Goal: Navigation & Orientation: Understand site structure

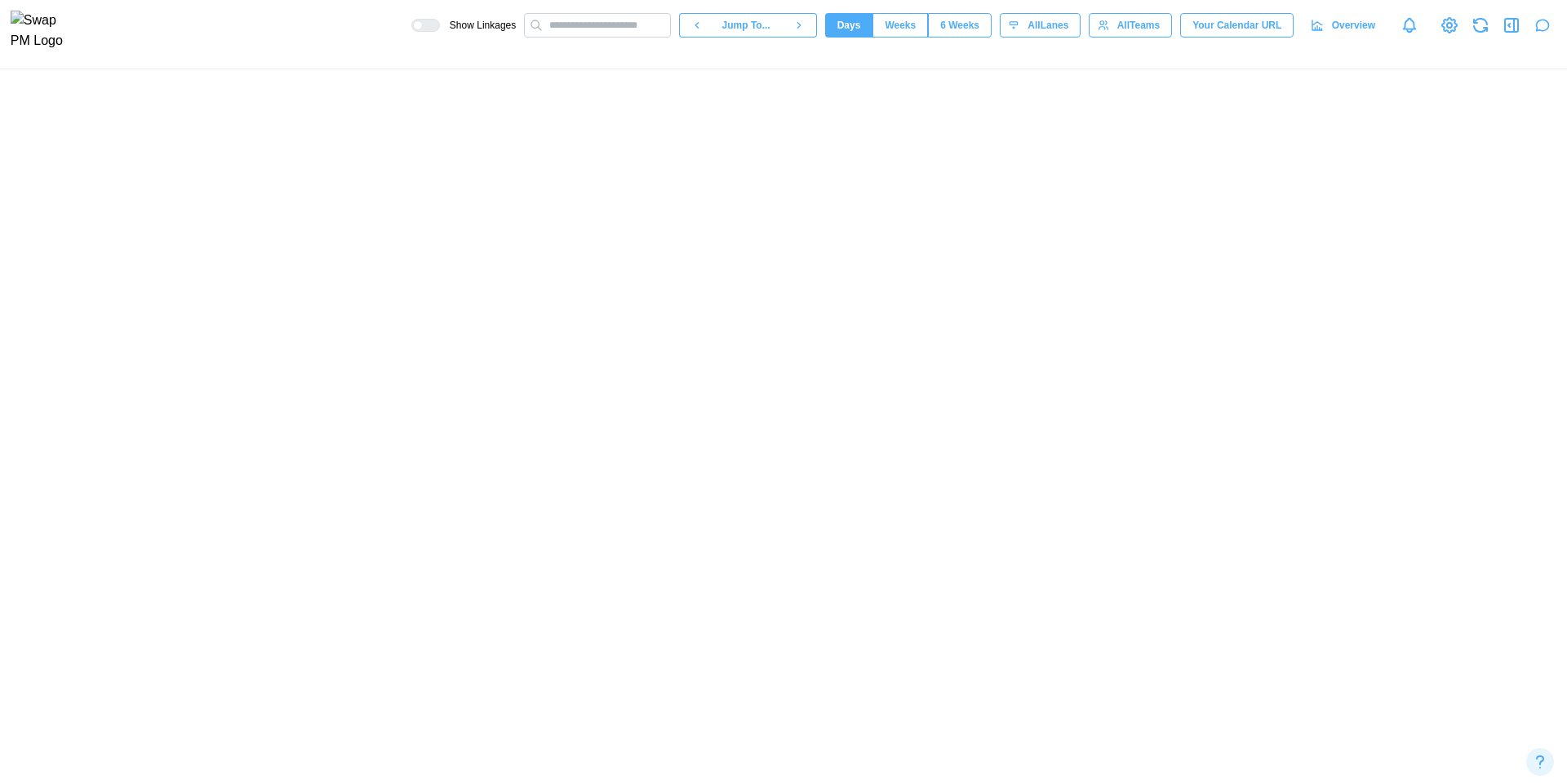
scroll to position [359, 0]
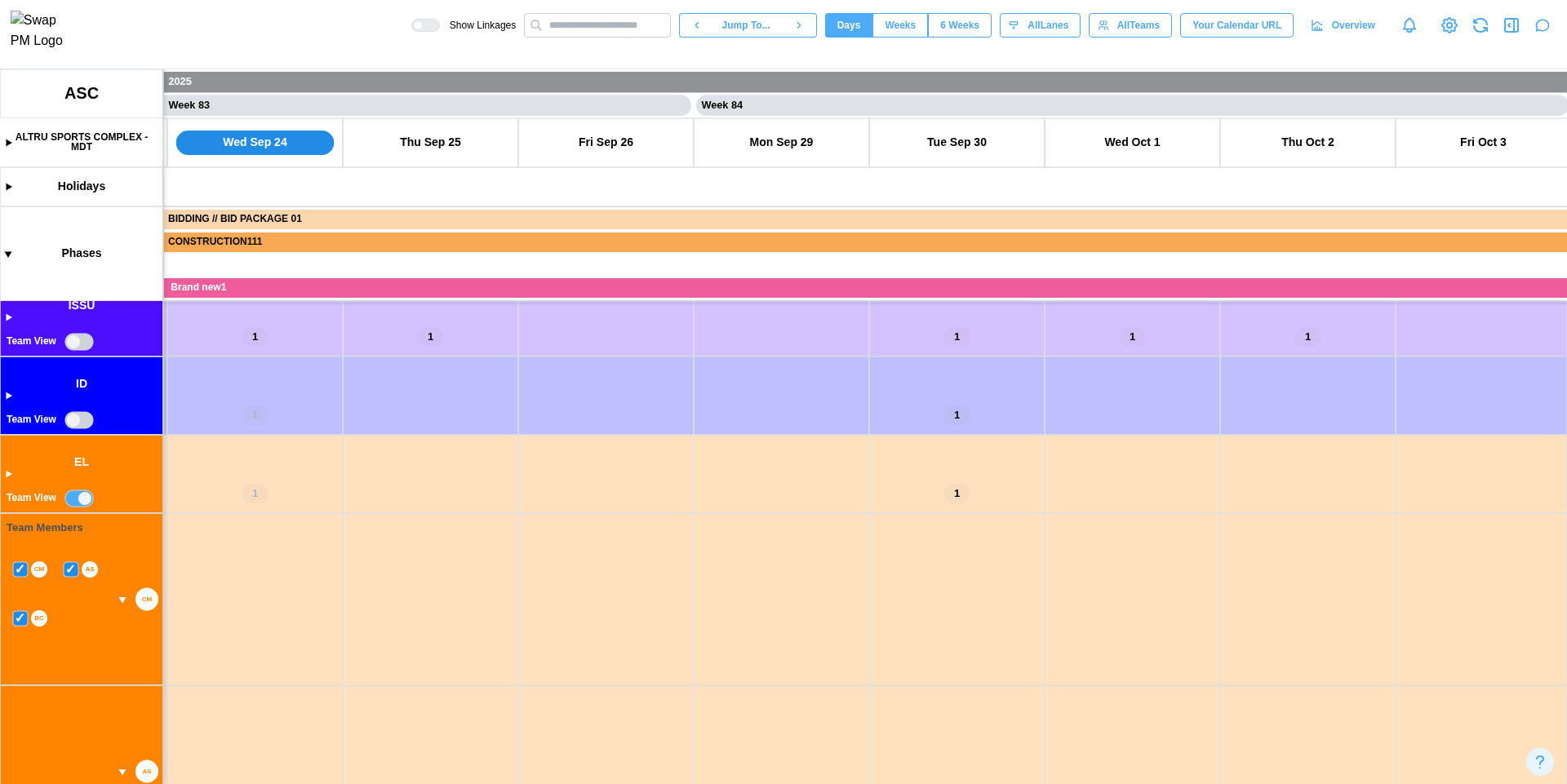
click at [18, 620] on canvas at bounding box center [784, 426] width 1567 height 715
click at [66, 573] on canvas at bounding box center [784, 426] width 1567 height 715
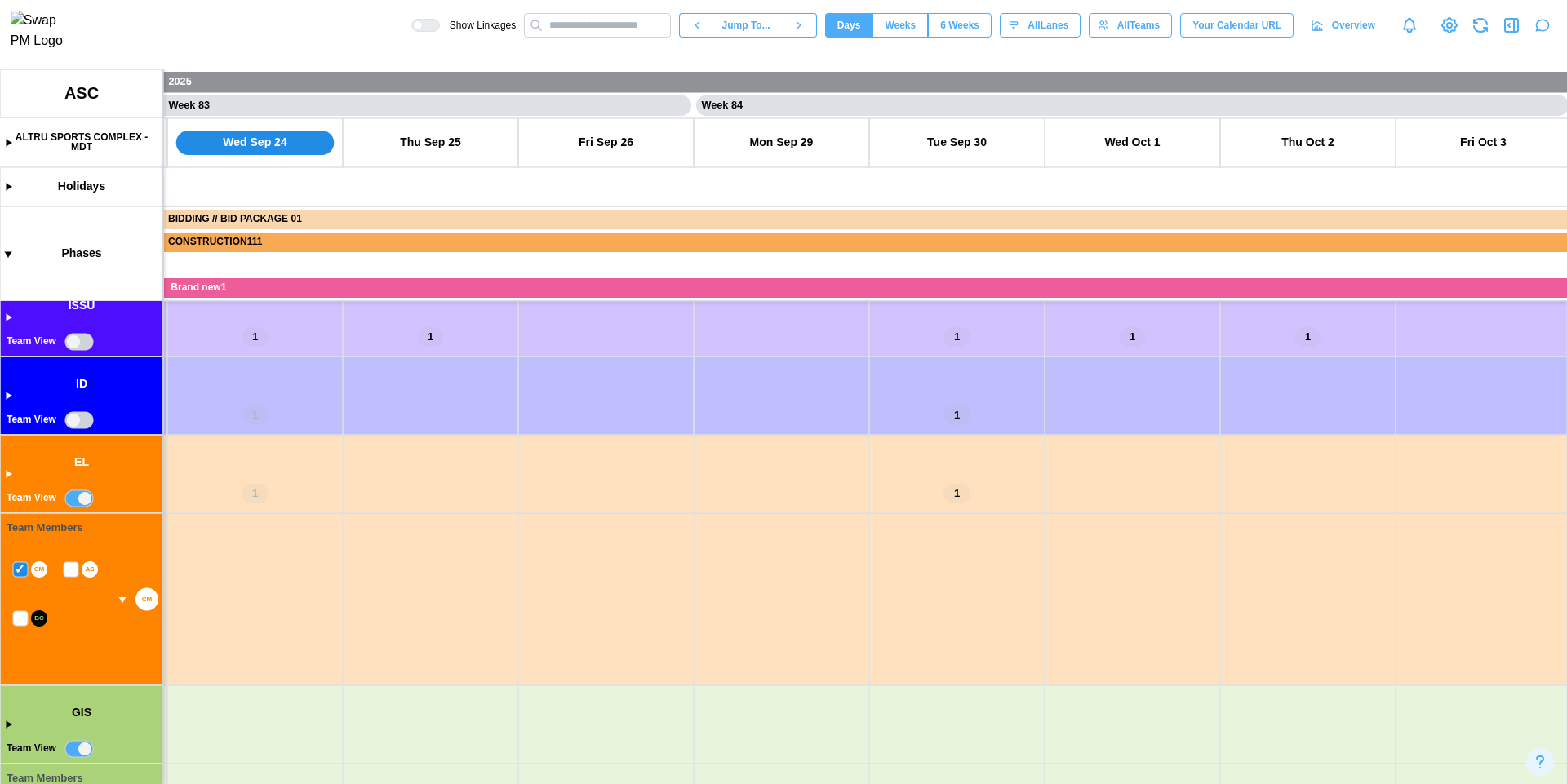
click at [18, 570] on canvas at bounding box center [784, 426] width 1567 height 715
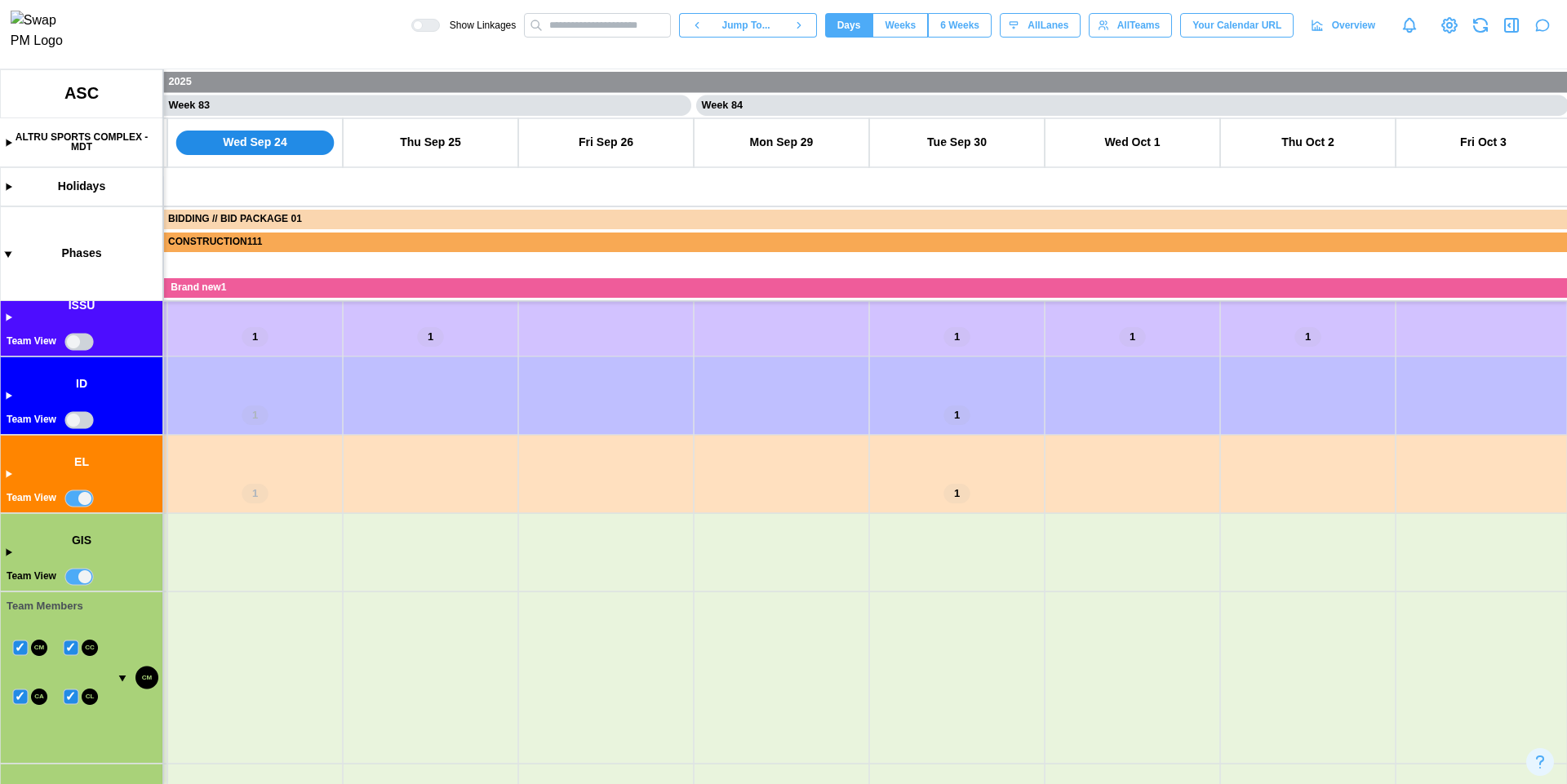
click at [89, 497] on canvas at bounding box center [784, 426] width 1567 height 715
click at [21, 647] on canvas at bounding box center [784, 426] width 1567 height 715
click at [20, 694] on canvas at bounding box center [784, 426] width 1567 height 715
click at [70, 646] on canvas at bounding box center [784, 426] width 1567 height 715
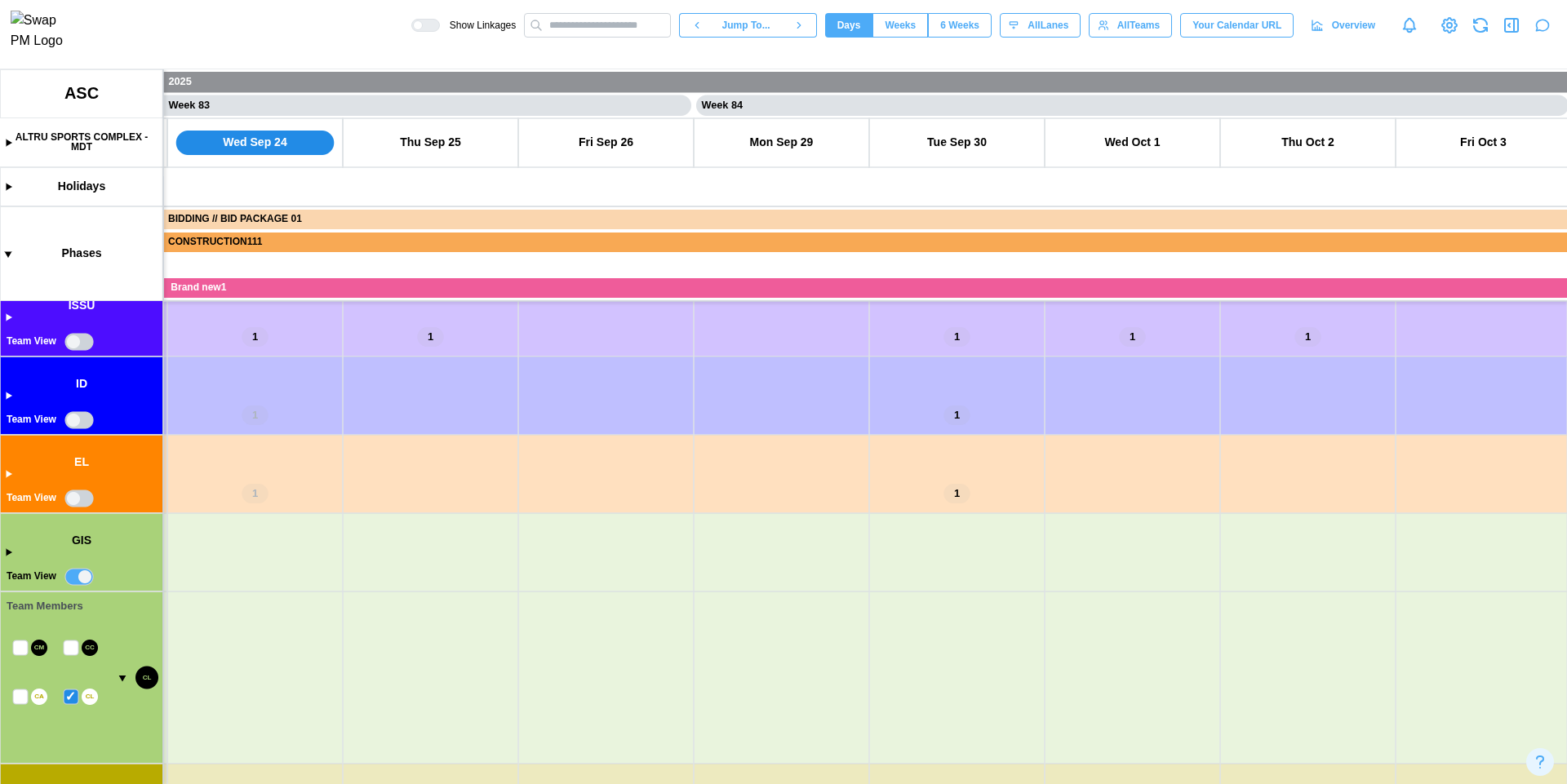
click at [68, 648] on canvas at bounding box center [784, 426] width 1567 height 715
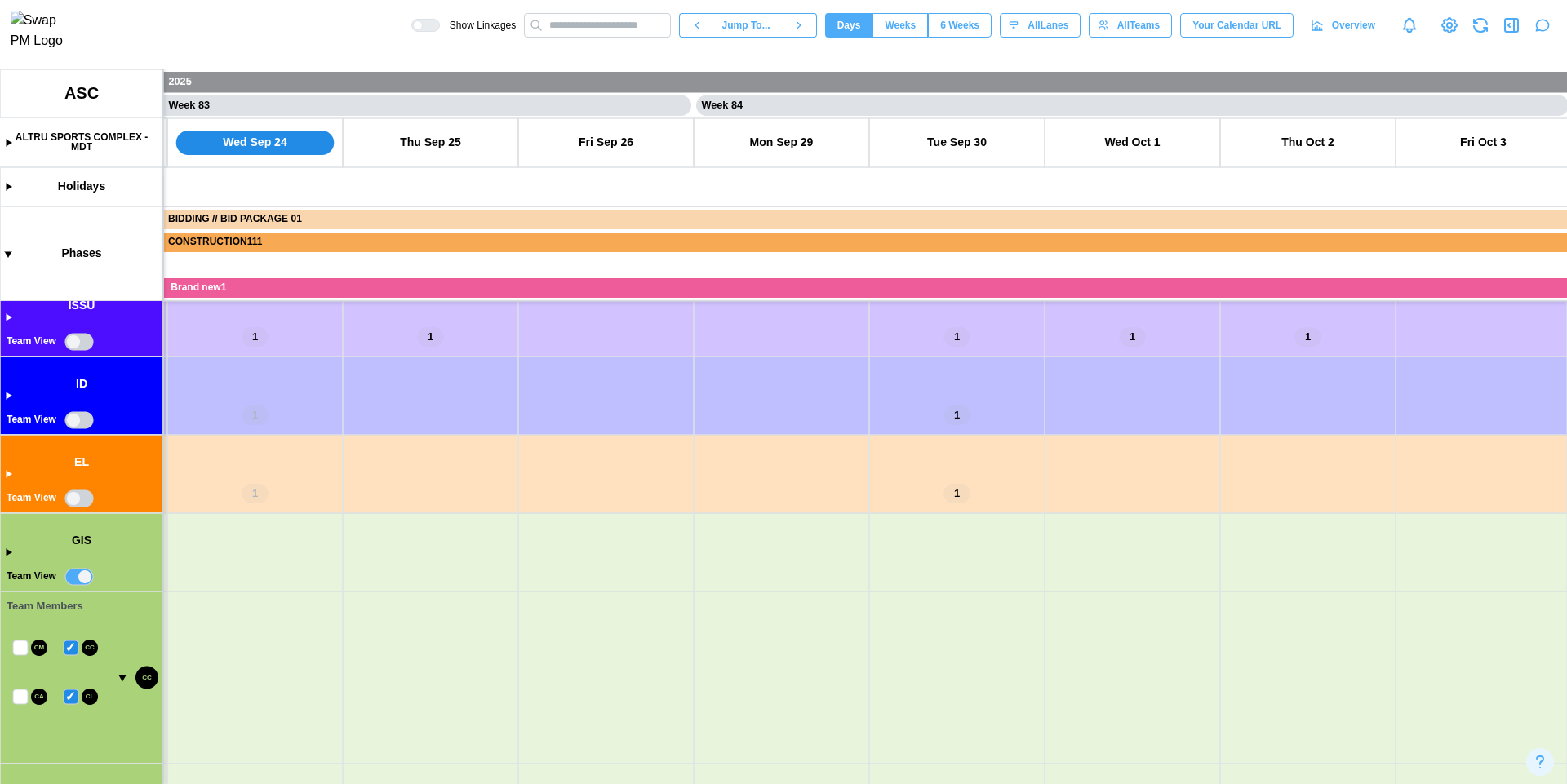
click at [73, 648] on canvas at bounding box center [784, 426] width 1567 height 715
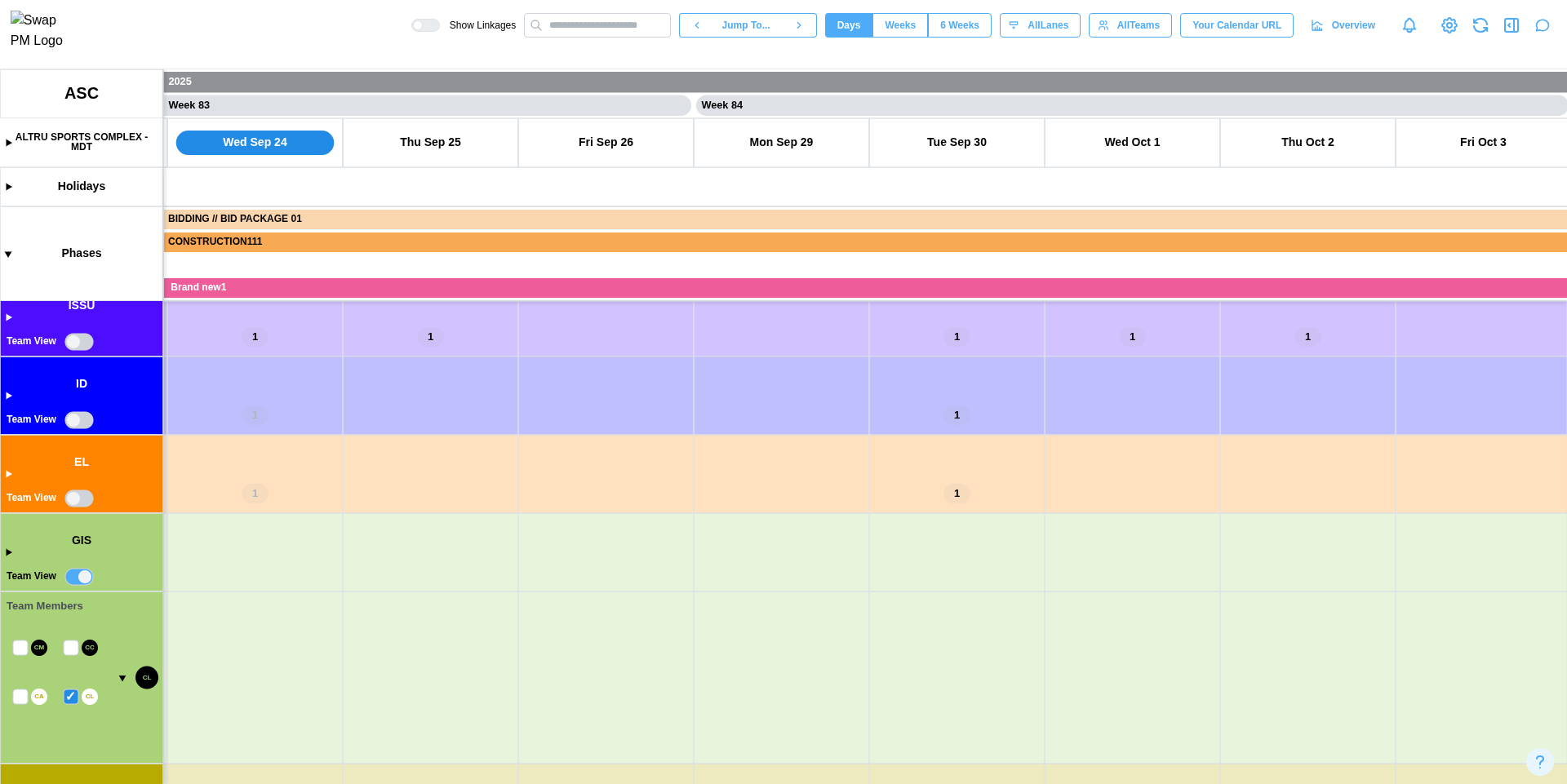
click at [21, 701] on canvas at bounding box center [784, 426] width 1567 height 715
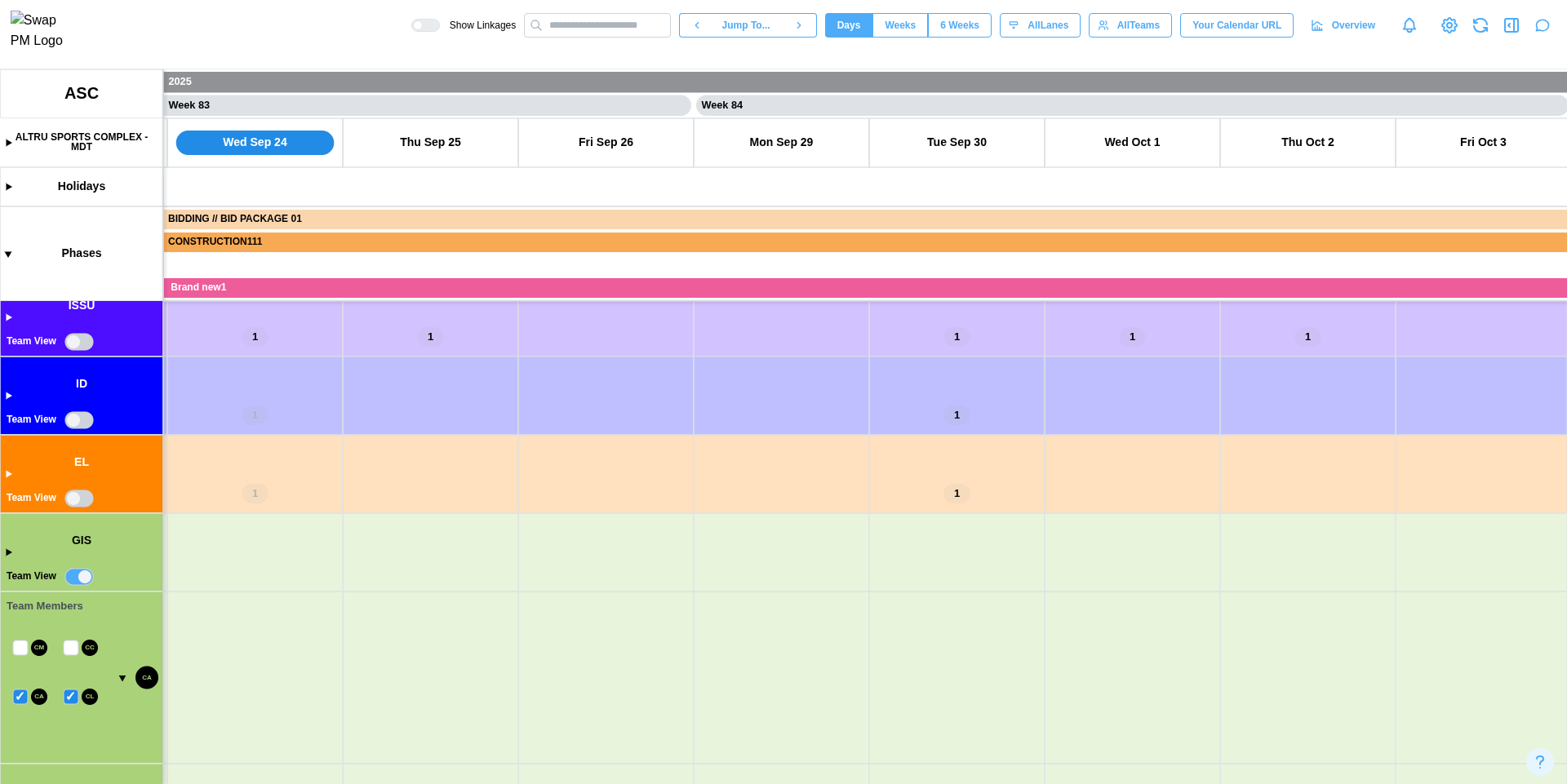
click at [21, 701] on canvas at bounding box center [784, 426] width 1567 height 715
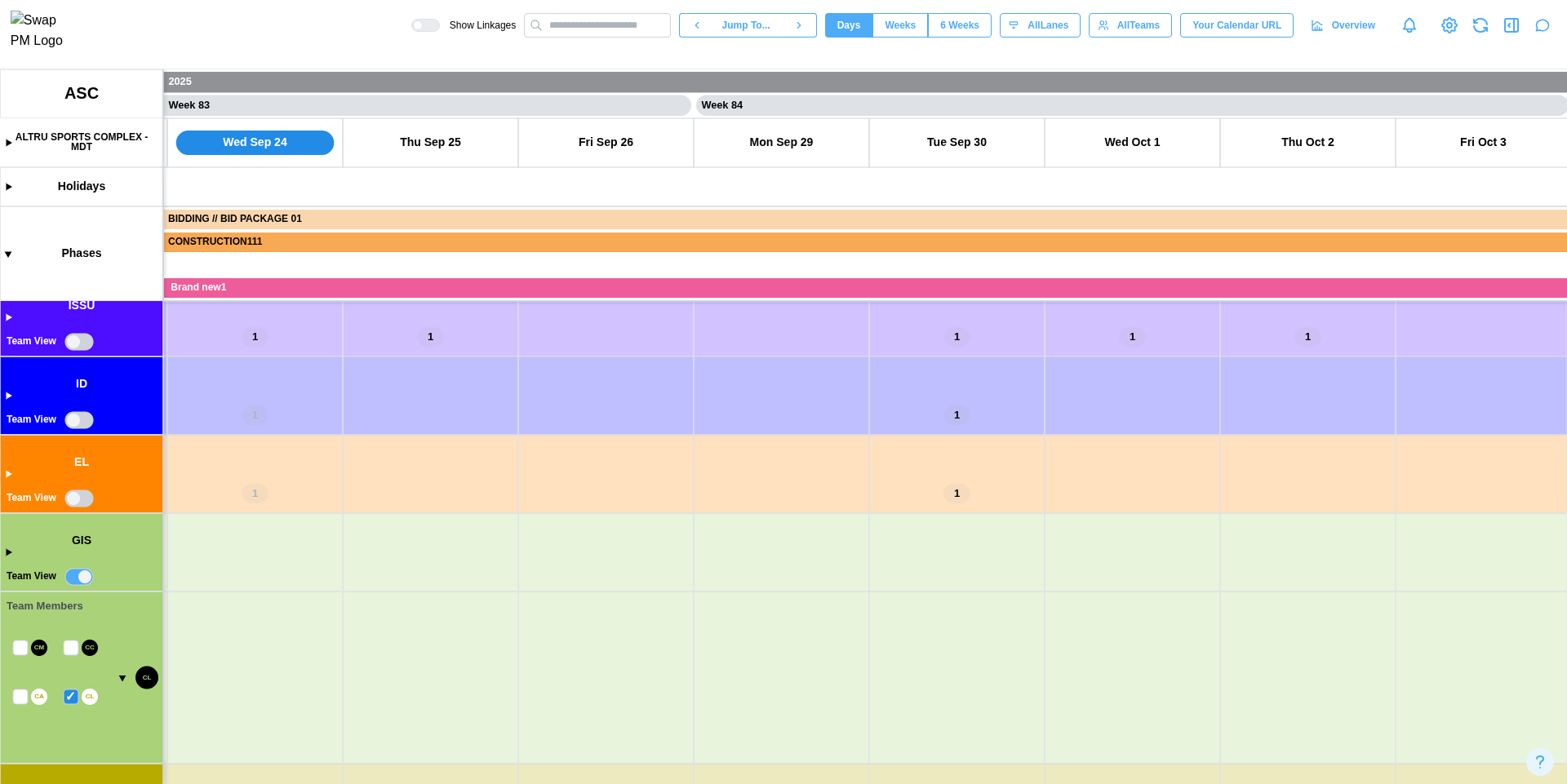
click at [69, 648] on canvas at bounding box center [784, 426] width 1567 height 715
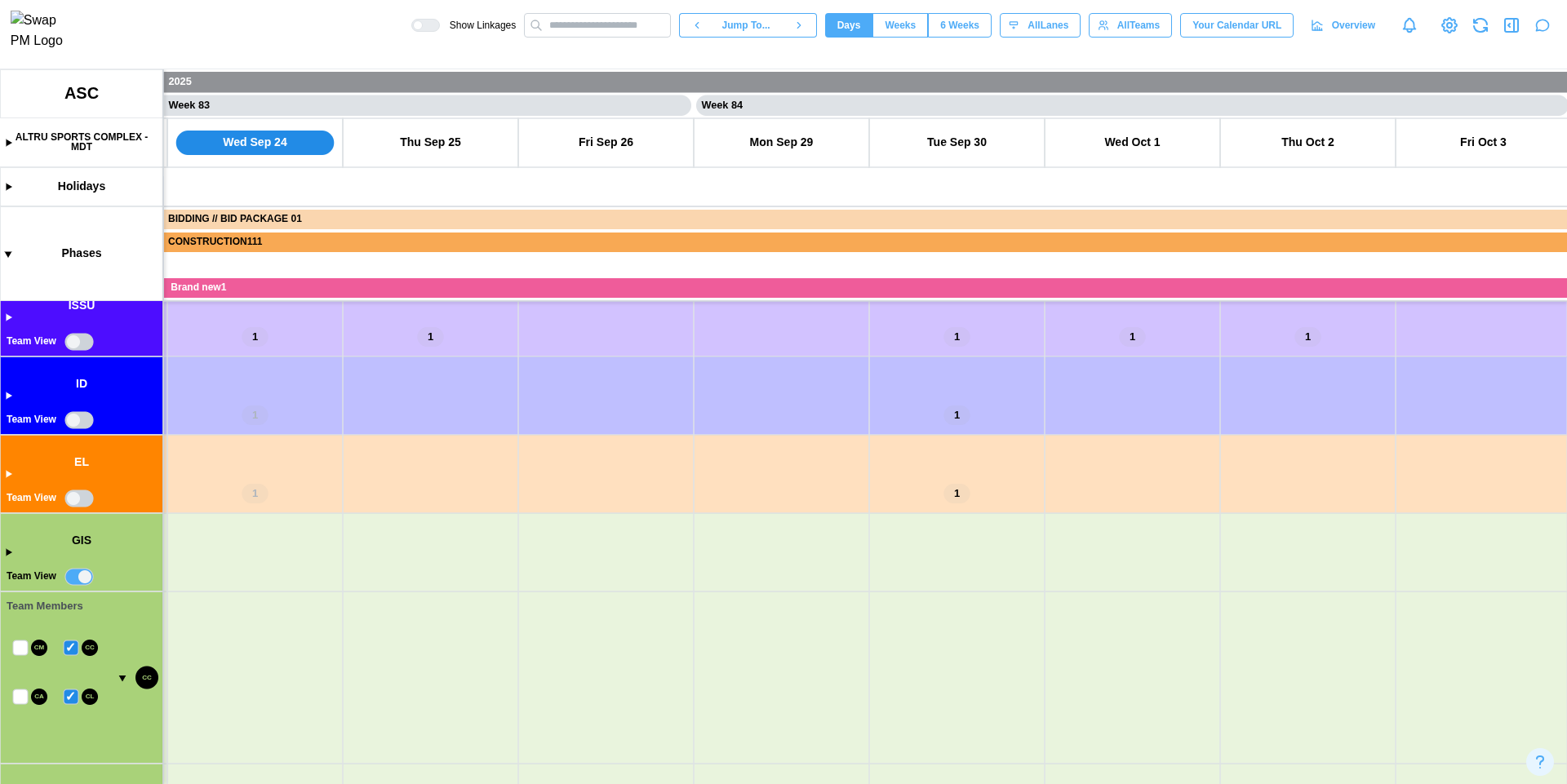
click at [71, 649] on canvas at bounding box center [784, 426] width 1567 height 715
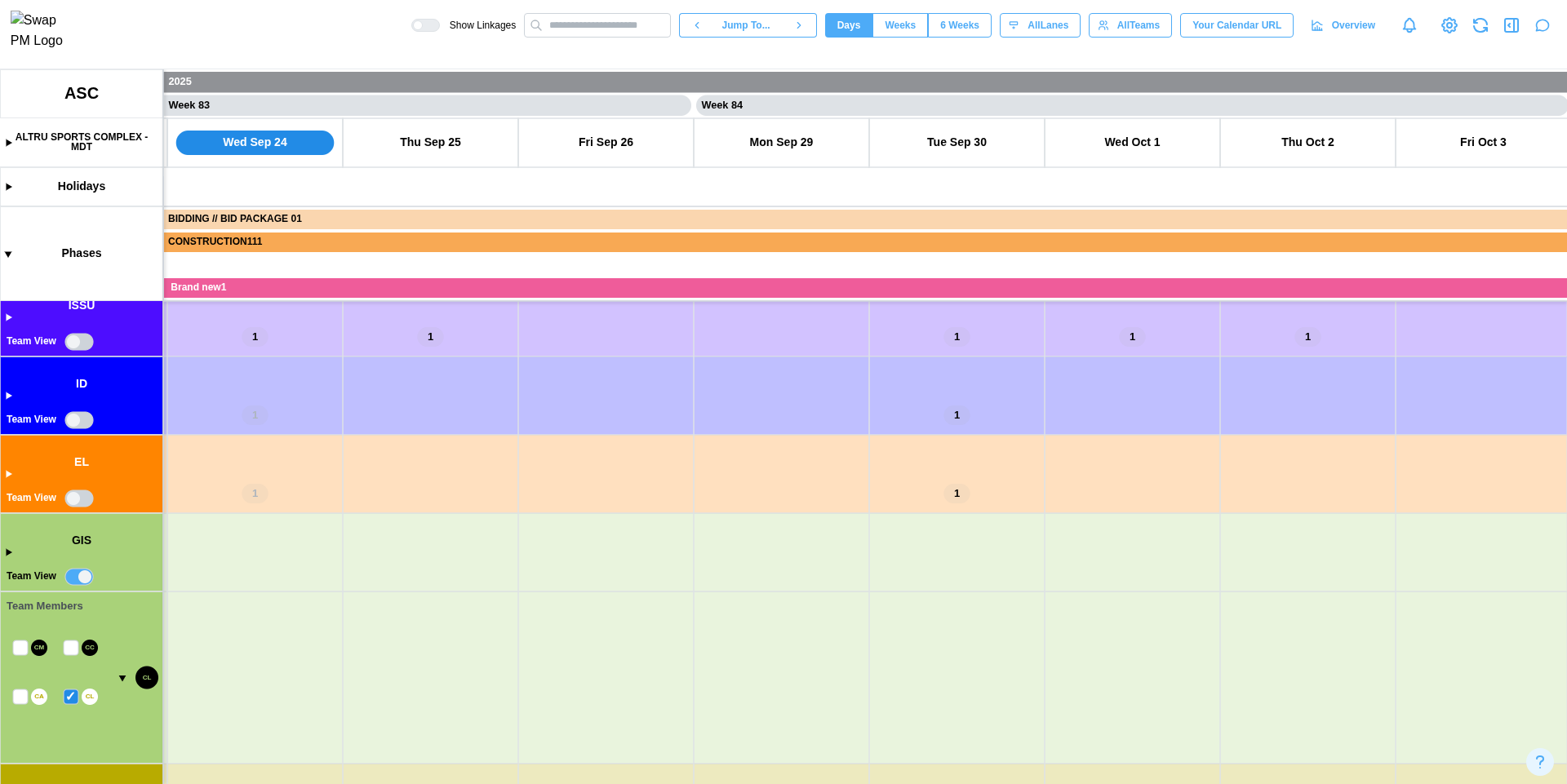
click at [19, 646] on canvas at bounding box center [784, 426] width 1567 height 715
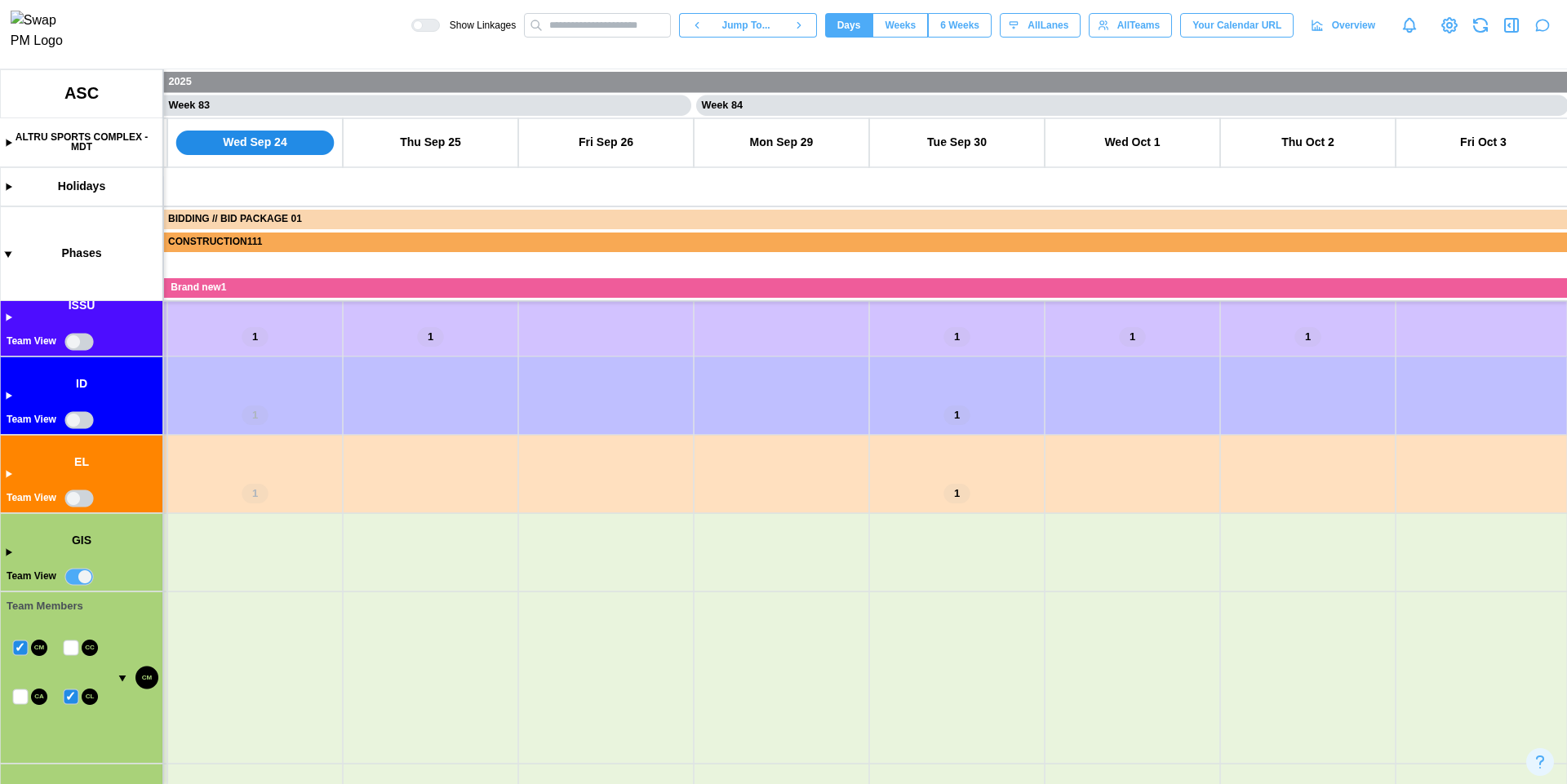
click at [69, 648] on canvas at bounding box center [784, 426] width 1567 height 715
click at [67, 696] on canvas at bounding box center [784, 426] width 1567 height 715
click at [73, 644] on canvas at bounding box center [784, 426] width 1567 height 715
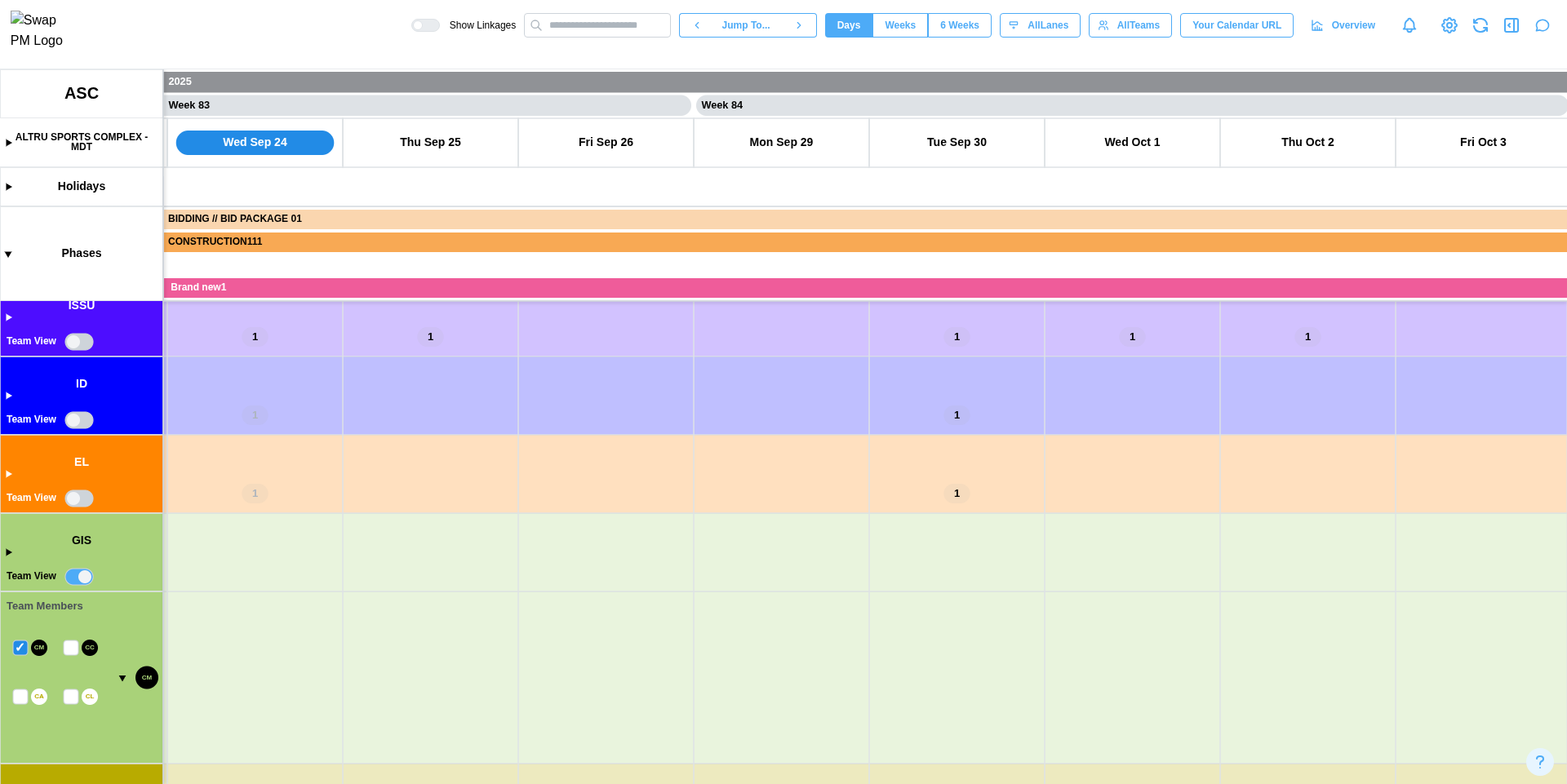
click at [73, 647] on canvas at bounding box center [784, 426] width 1567 height 715
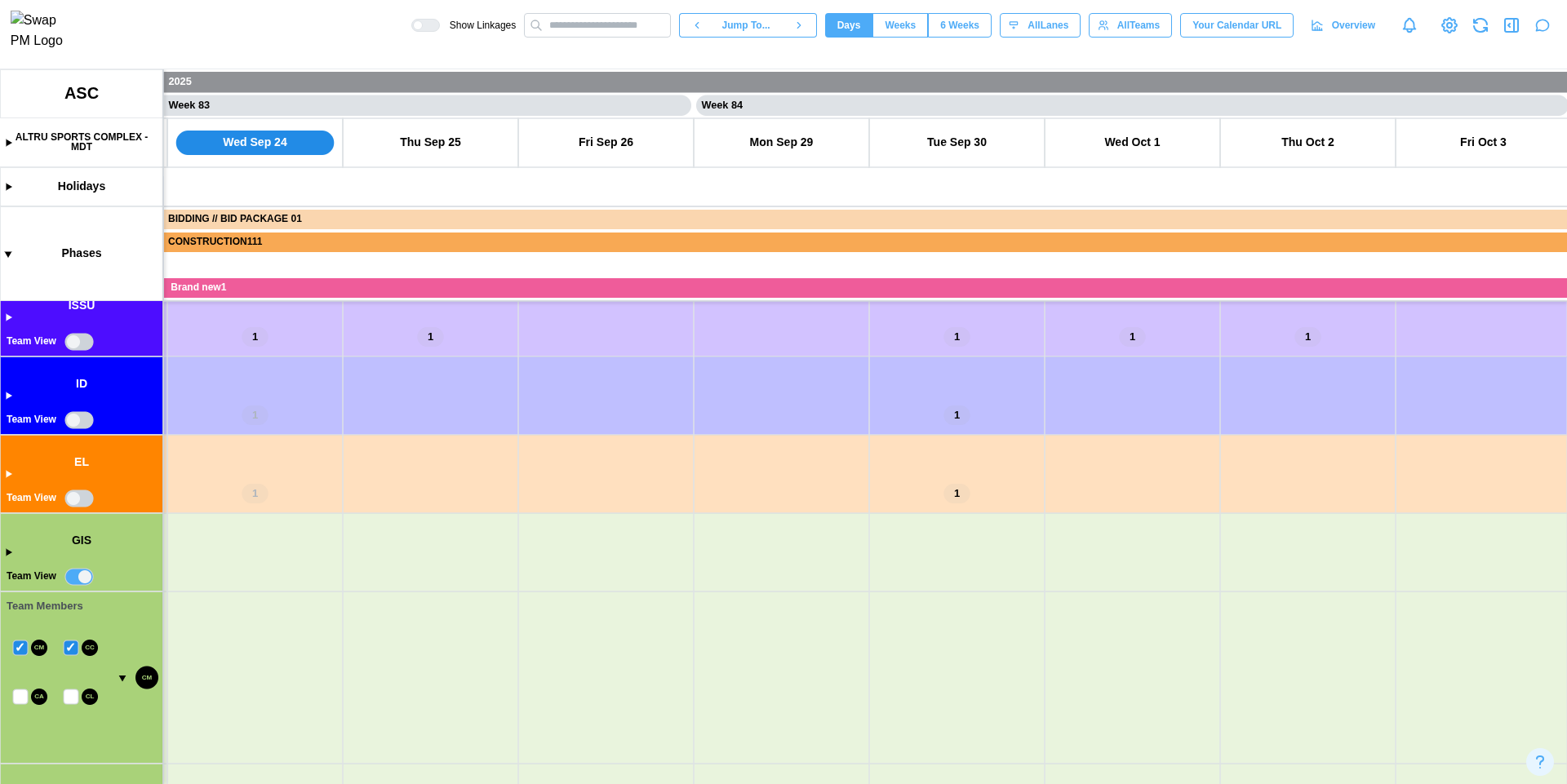
click at [73, 647] on canvas at bounding box center [784, 426] width 1567 height 715
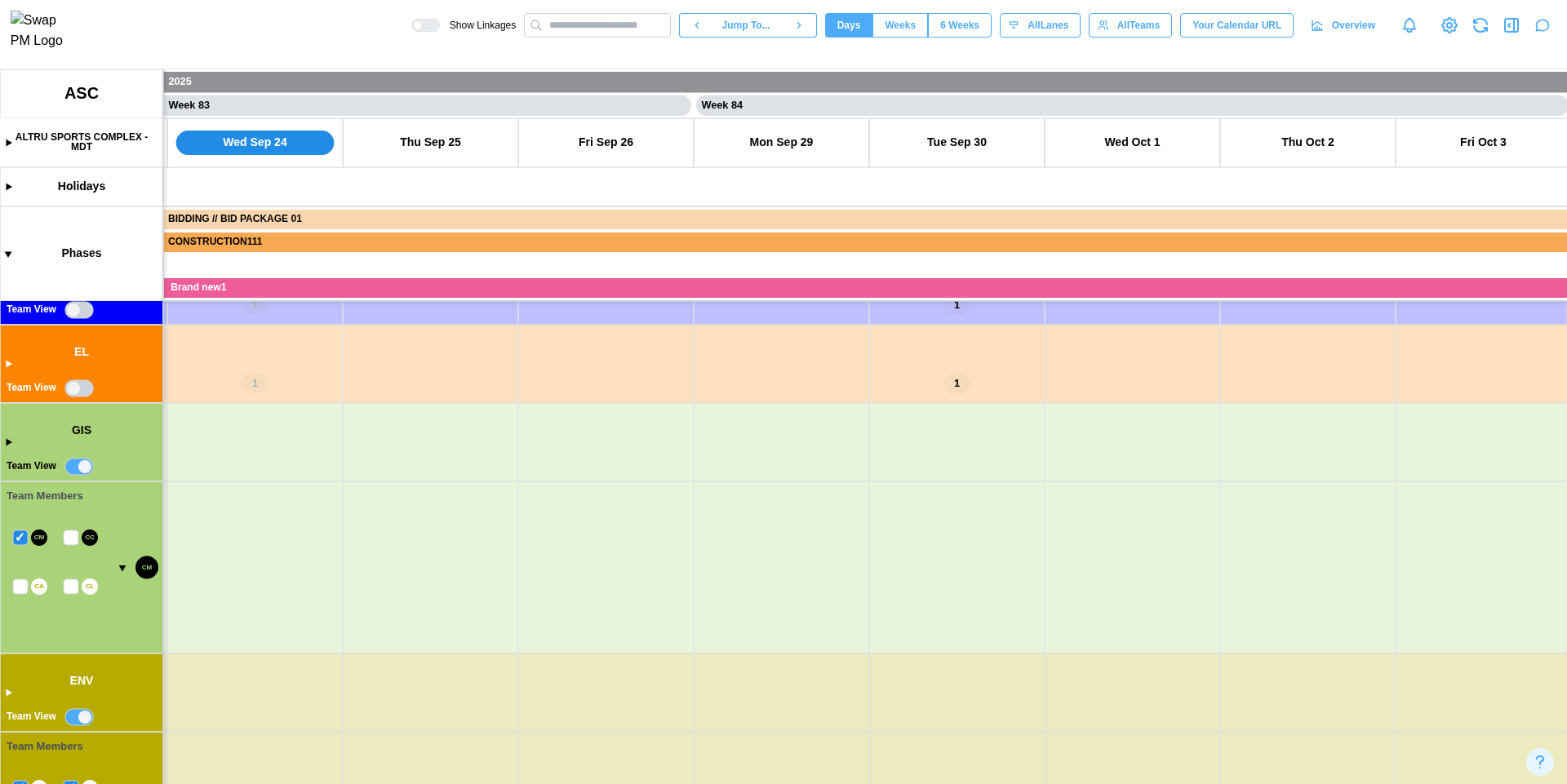
scroll to position [546, 0]
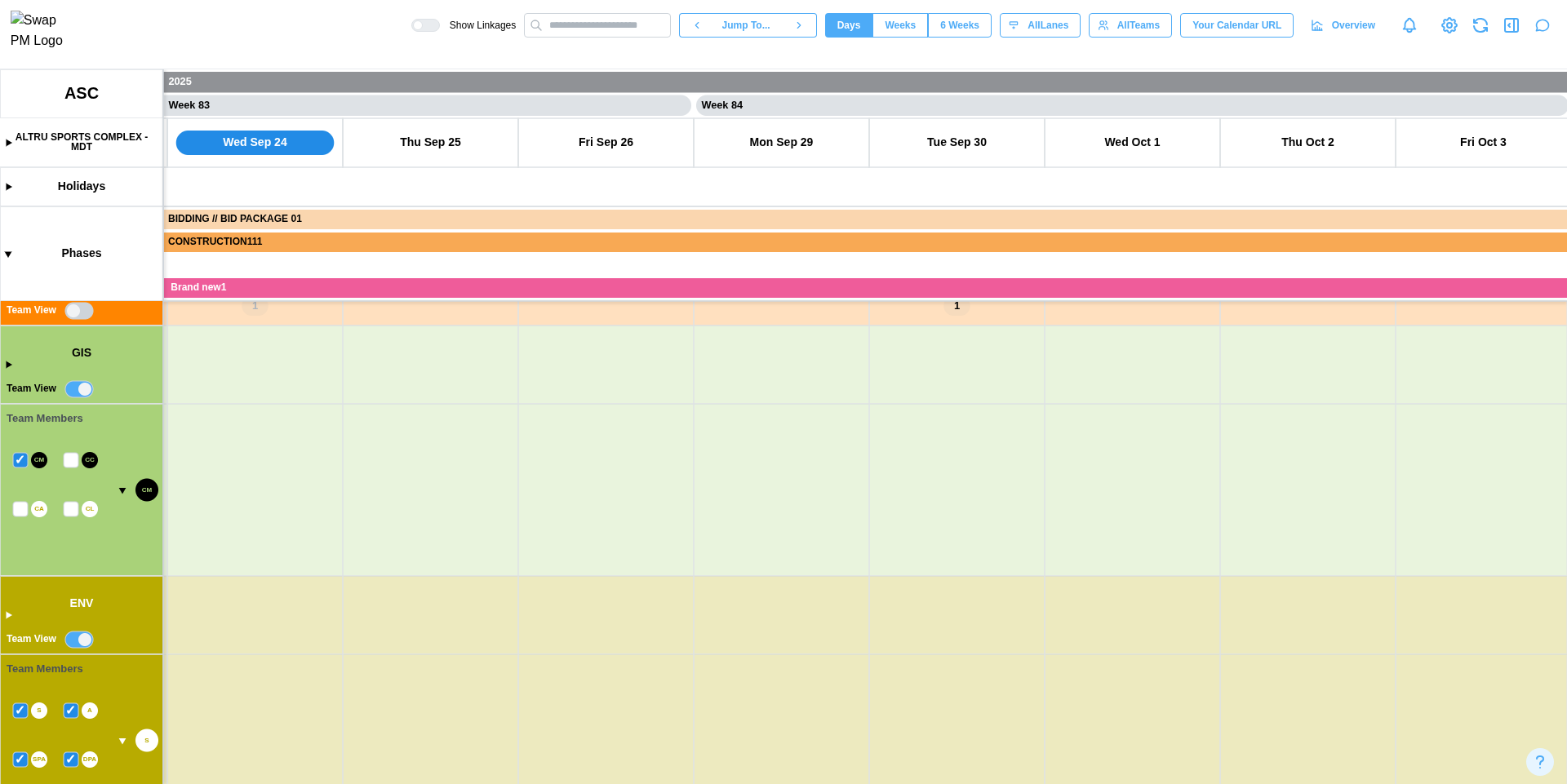
click at [73, 462] on canvas at bounding box center [784, 426] width 1567 height 715
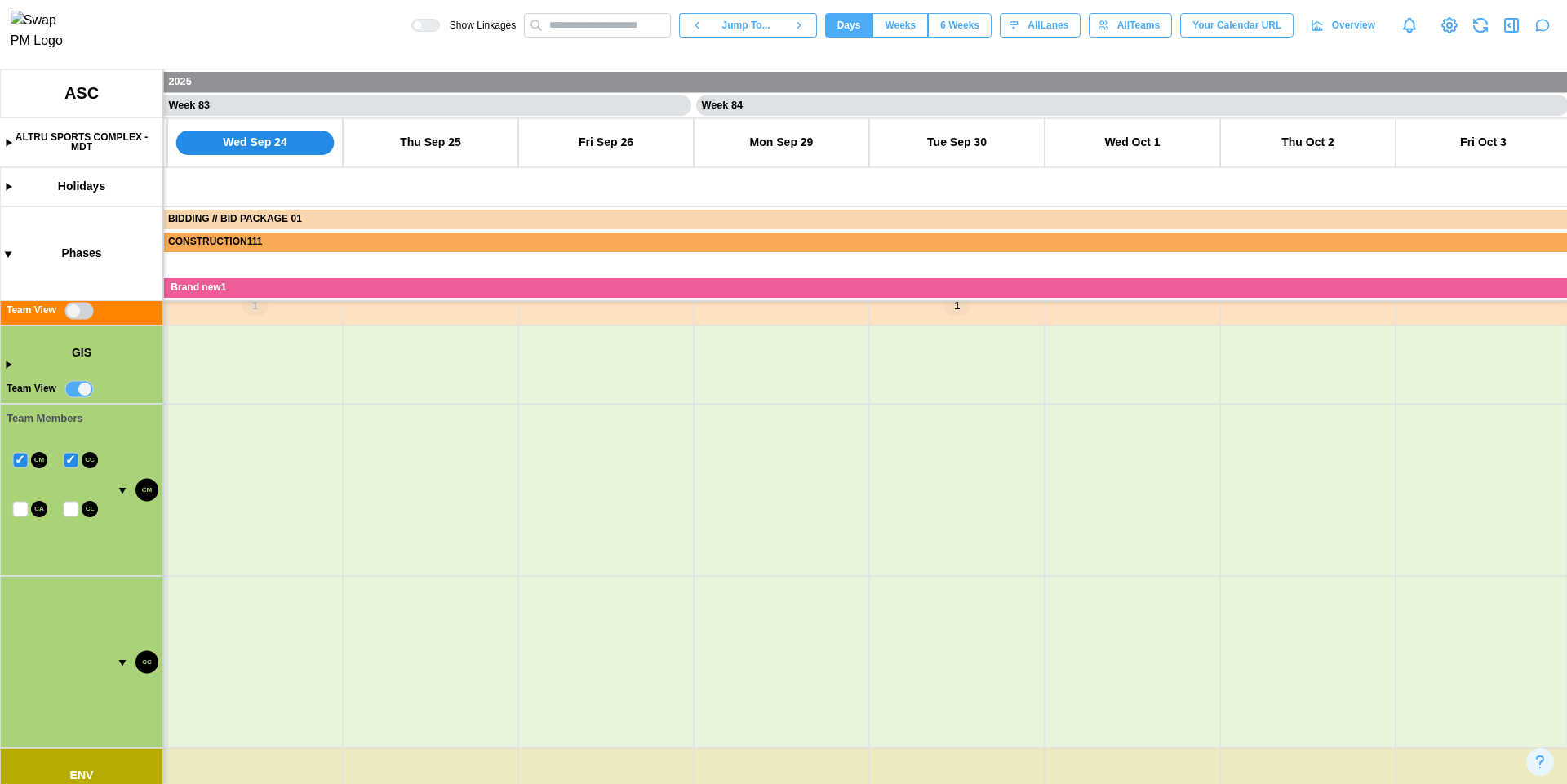
click at [446, 199] on canvas at bounding box center [784, 426] width 1567 height 715
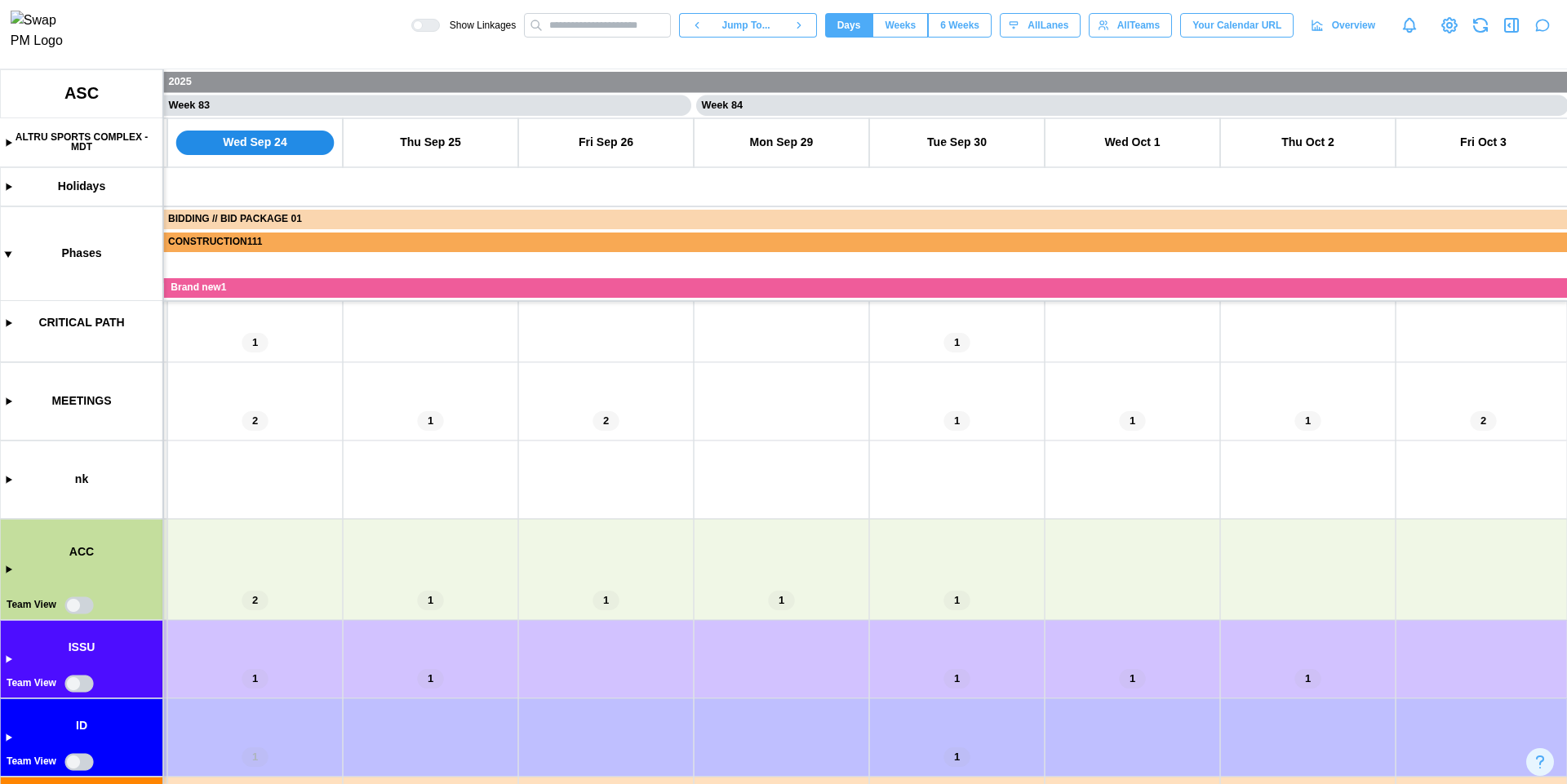
scroll to position [500, 0]
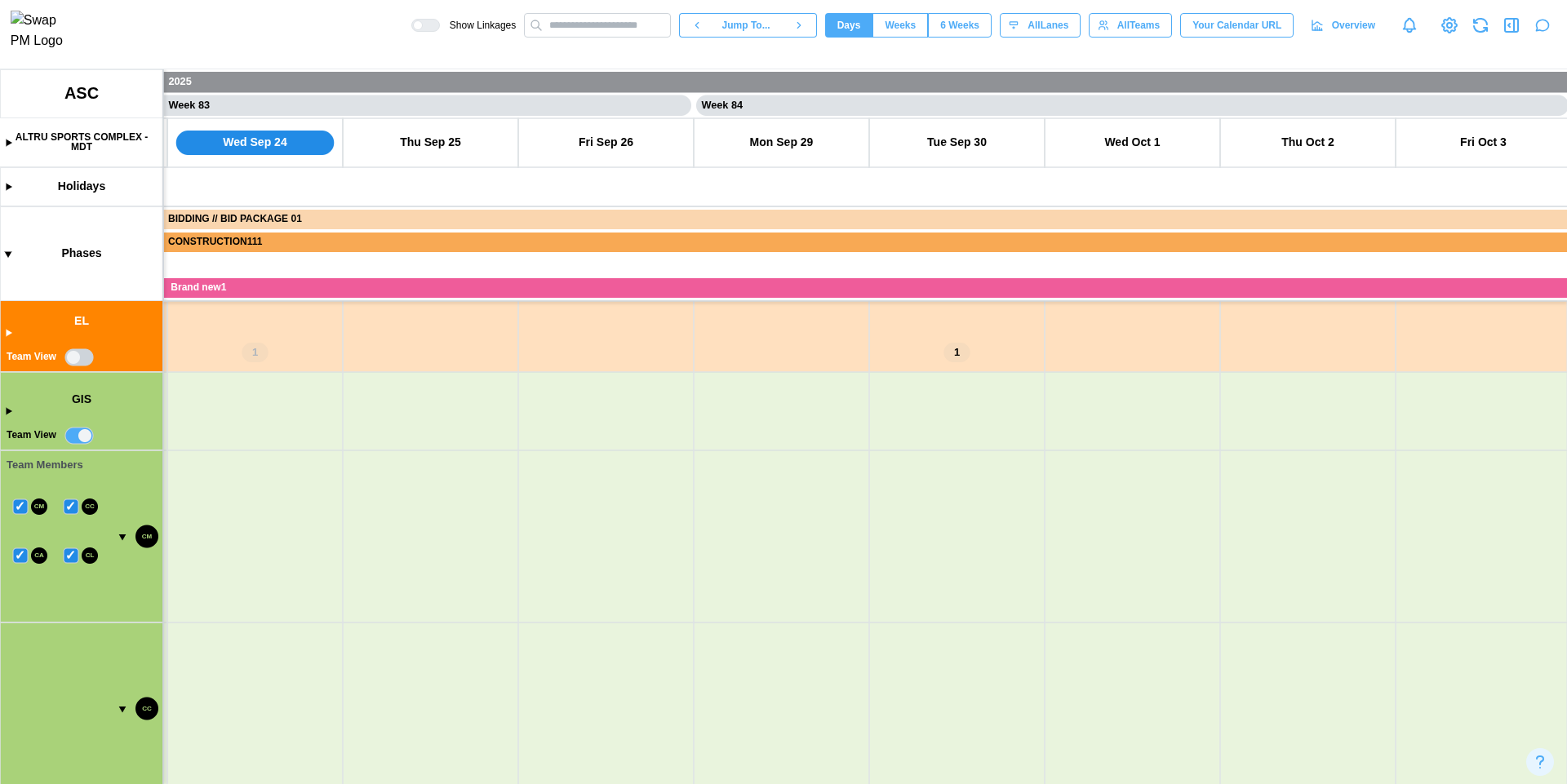
type textarea "*"
